Goal: Find specific page/section: Find specific page/section

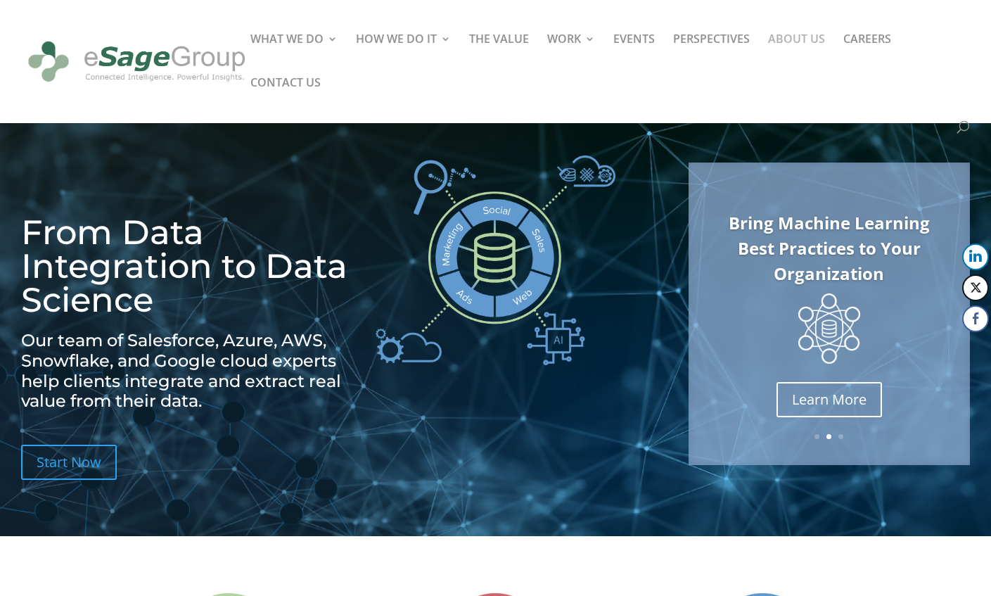
click at [804, 48] on link "ABOUT US" at bounding box center [796, 56] width 57 height 44
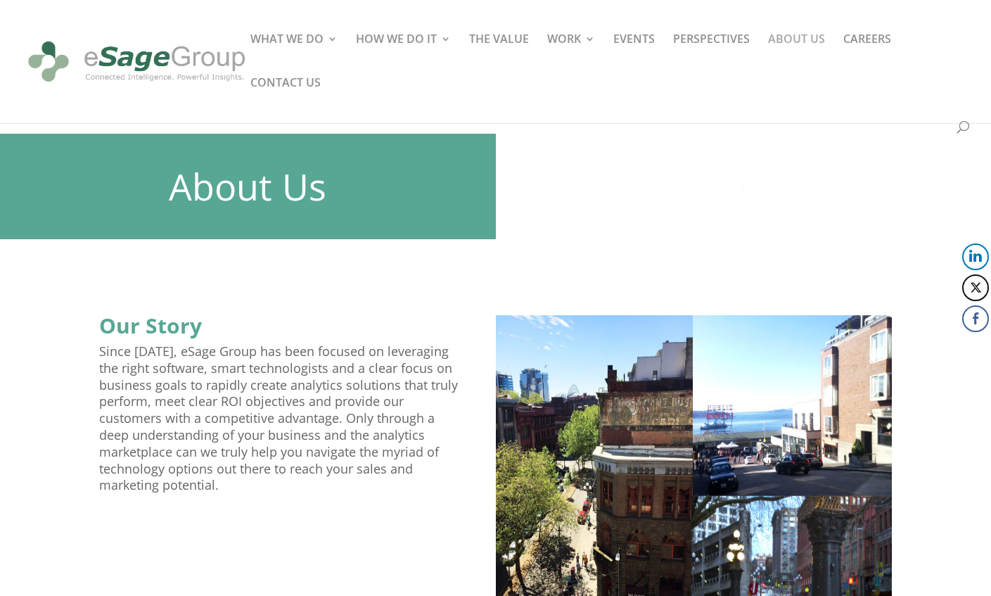
click at [762, 38] on div at bounding box center [516, 61] width 991 height 123
click at [782, 39] on link "ABOUT US" at bounding box center [796, 56] width 57 height 44
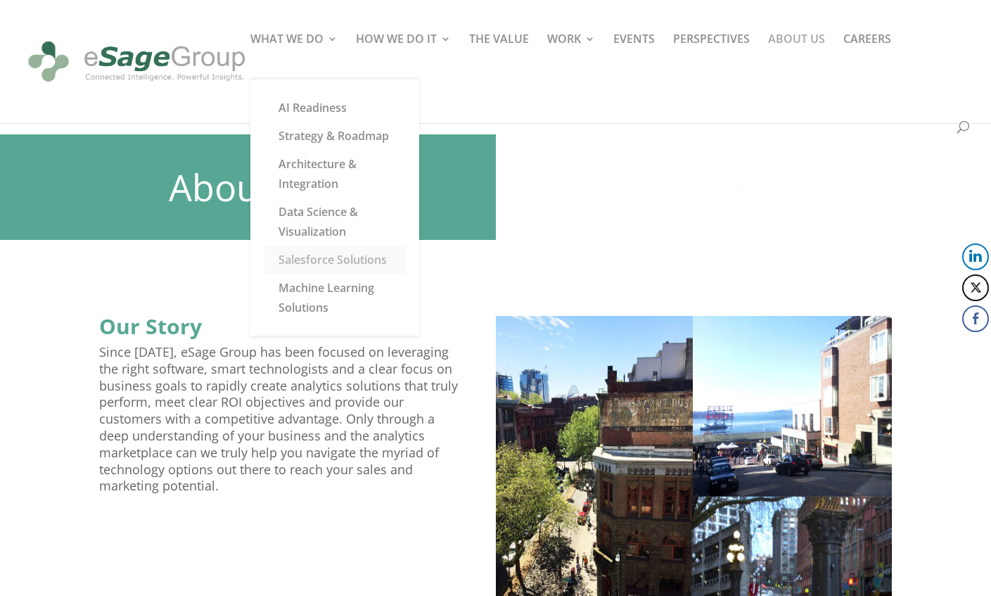
click at [311, 262] on link "Salesforce Solutions" at bounding box center [334, 259] width 141 height 28
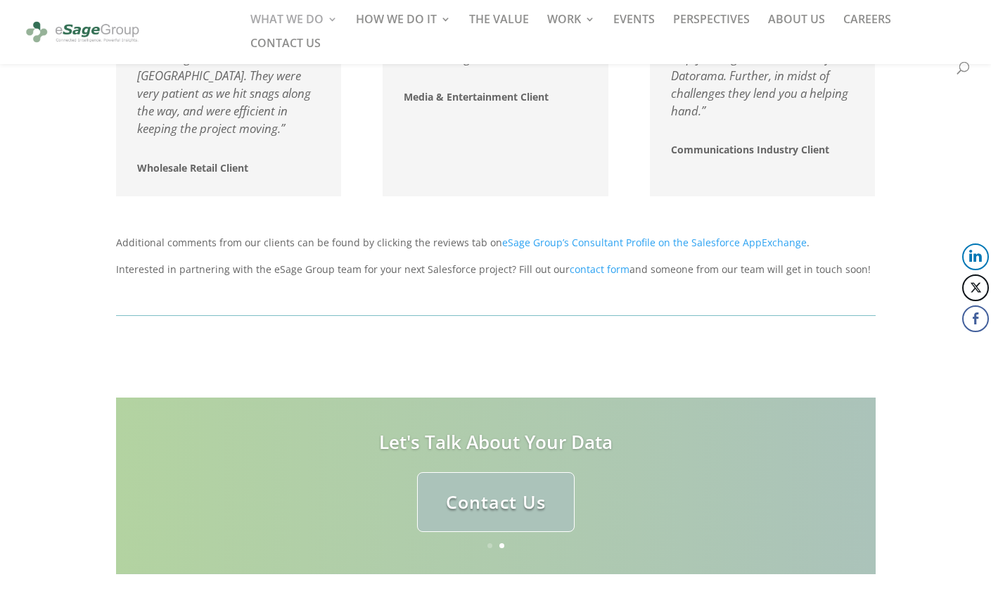
scroll to position [2432, 0]
